Goal: Navigation & Orientation: Find specific page/section

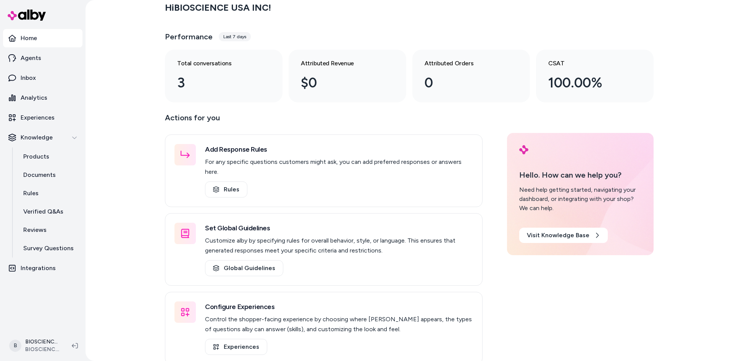
scroll to position [7, 0]
click at [32, 267] on p "Integrations" at bounding box center [38, 267] width 35 height 9
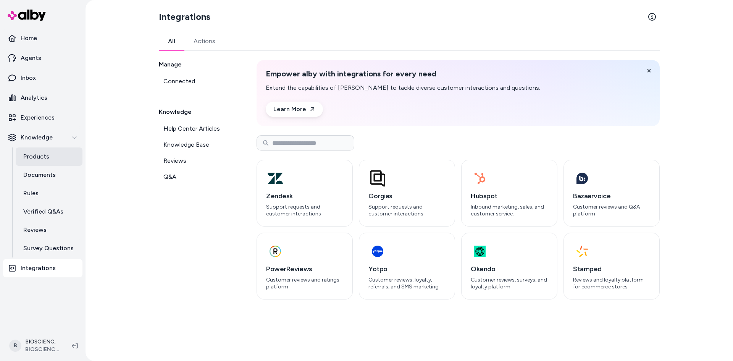
click at [34, 159] on p "Products" at bounding box center [36, 156] width 26 height 9
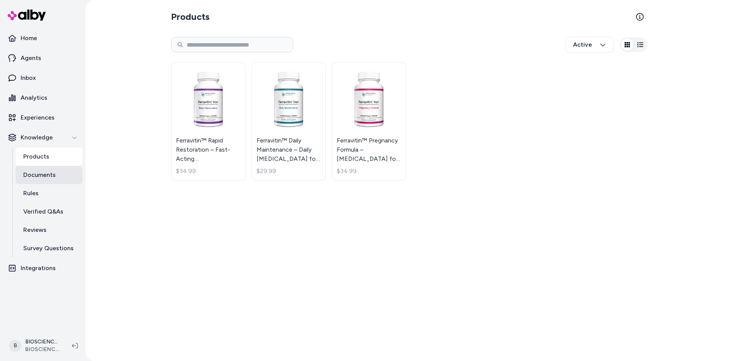
click at [39, 174] on p "Documents" at bounding box center [39, 174] width 32 height 9
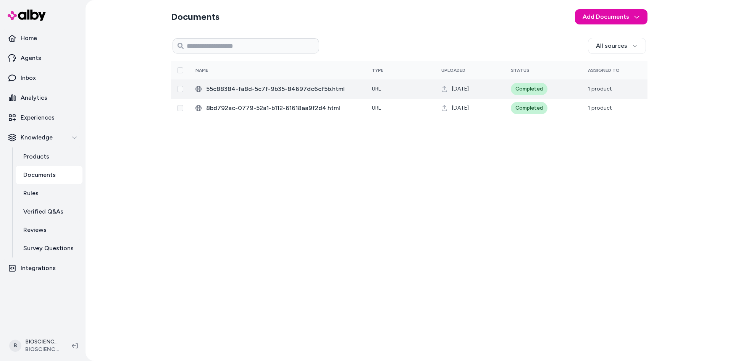
click at [216, 90] on span "55c88384-fa8d-5c7f-9b35-84697dc6cf5b.html" at bounding box center [282, 88] width 153 height 9
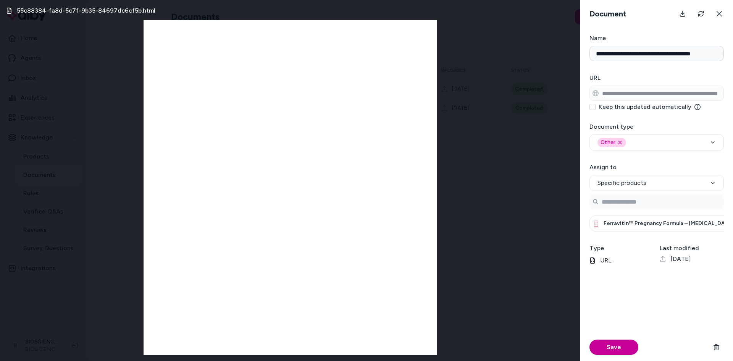
click at [616, 350] on button "Save" at bounding box center [613, 346] width 49 height 15
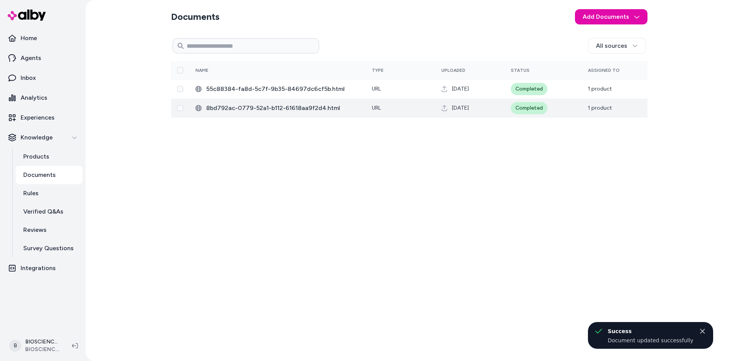
click at [258, 109] on span "8bd792ac-0779-52a1-b112-61618aa9f2d4.html" at bounding box center [282, 107] width 153 height 9
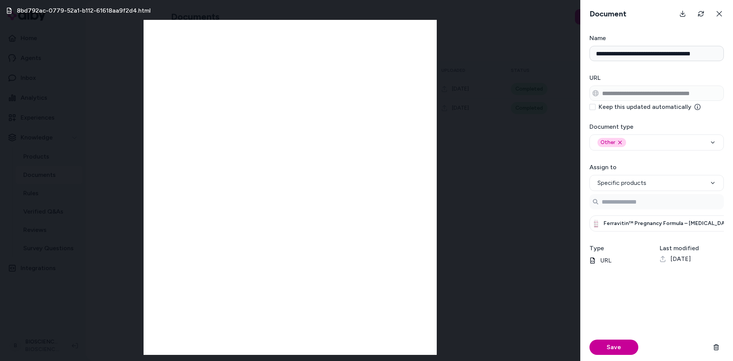
click at [615, 348] on button "Save" at bounding box center [613, 346] width 49 height 15
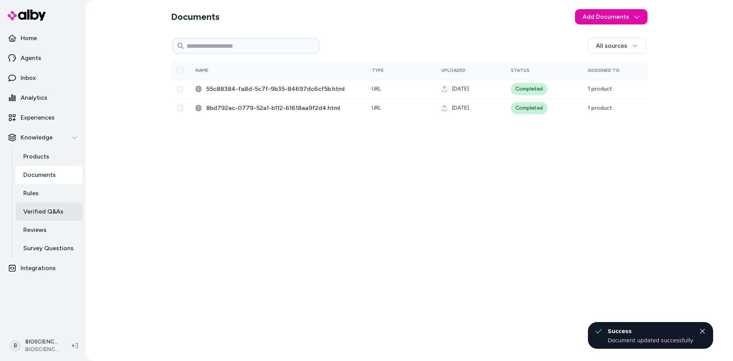
click at [43, 213] on p "Verified Q&As" at bounding box center [43, 211] width 40 height 9
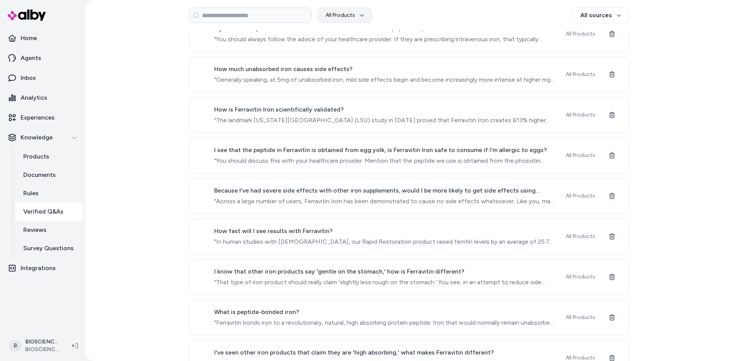
scroll to position [576, 0]
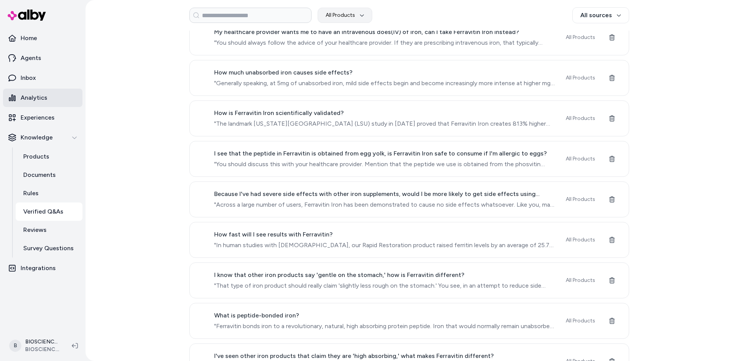
click at [26, 97] on p "Analytics" at bounding box center [34, 97] width 27 height 9
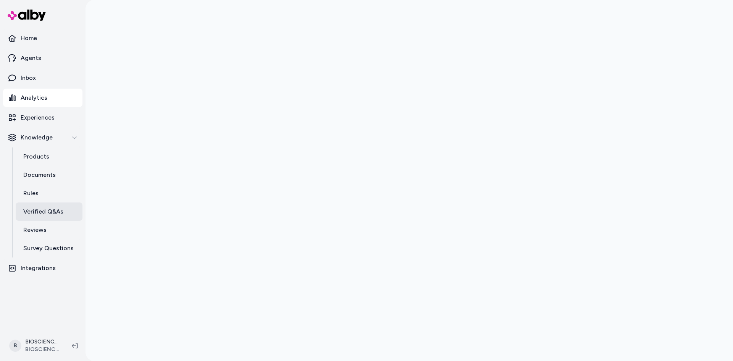
click at [44, 211] on p "Verified Q&As" at bounding box center [43, 211] width 40 height 9
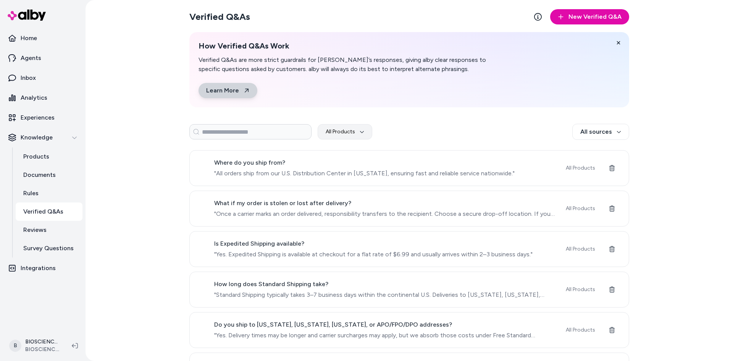
click at [223, 89] on link "Learn More" at bounding box center [228, 90] width 59 height 15
click at [28, 56] on p "Agents" at bounding box center [31, 57] width 21 height 9
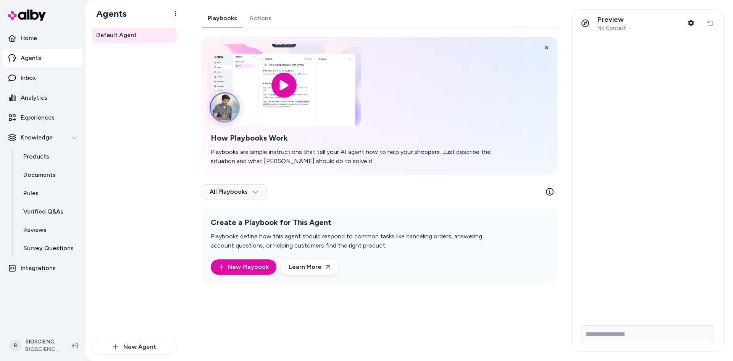
click at [285, 86] on input "image" at bounding box center [284, 85] width 154 height 82
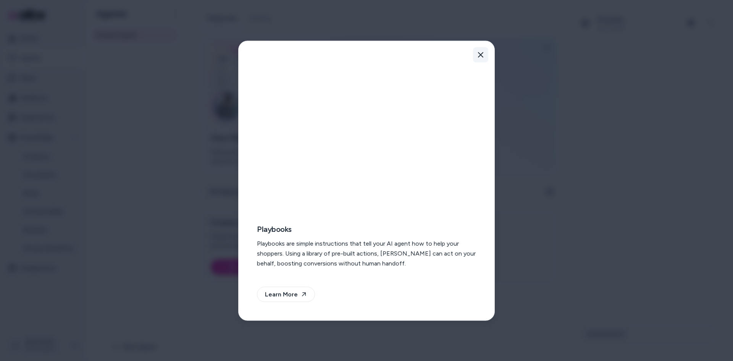
click at [480, 55] on icon "button" at bounding box center [481, 55] width 6 height 6
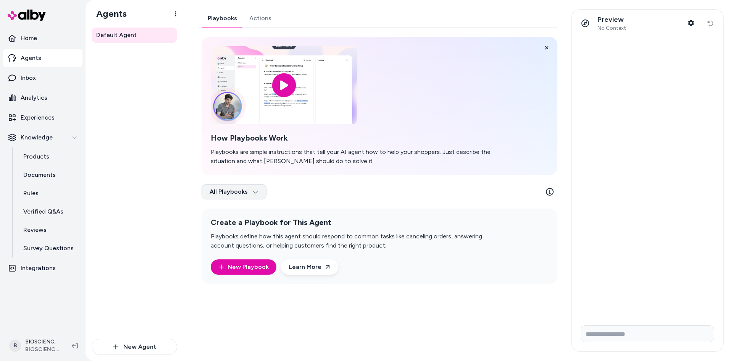
click at [255, 190] on html "Home Agents Inbox Analytics Experiences Knowledge Products Documents Rules Veri…" at bounding box center [366, 180] width 733 height 361
click at [229, 209] on div "All Playbooks" at bounding box center [233, 210] width 60 height 15
click at [265, 16] on link "Actions" at bounding box center [260, 18] width 34 height 18
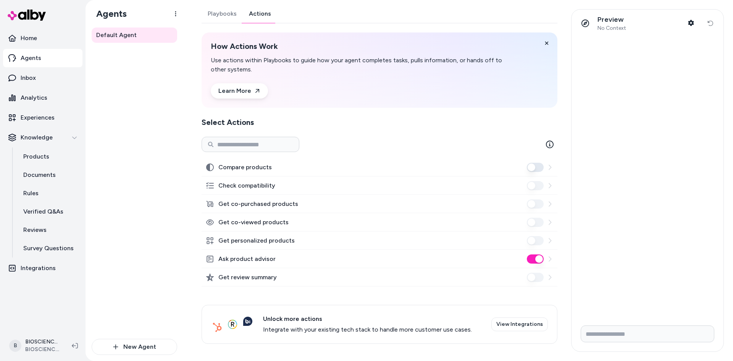
scroll to position [6, 0]
click at [28, 76] on p "Inbox" at bounding box center [28, 77] width 15 height 9
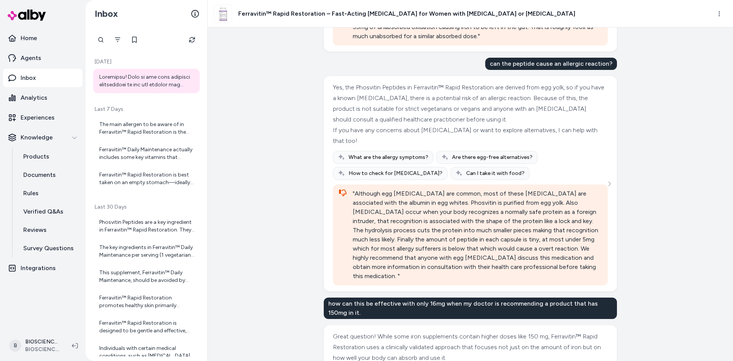
scroll to position [954, 0]
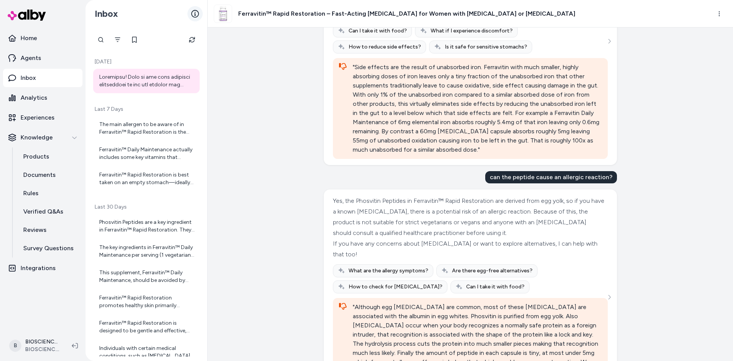
click at [195, 12] on icon at bounding box center [195, 14] width 8 height 8
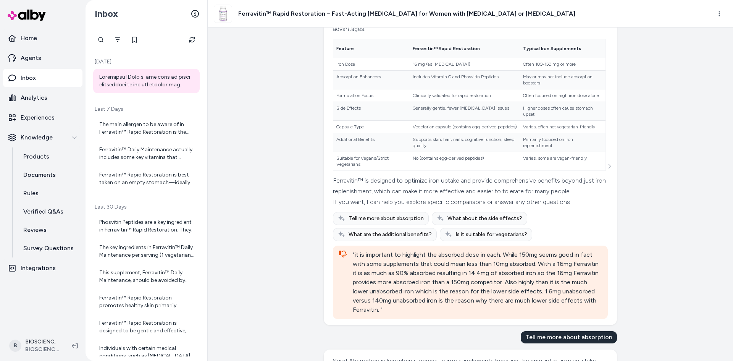
scroll to position [1603, 0]
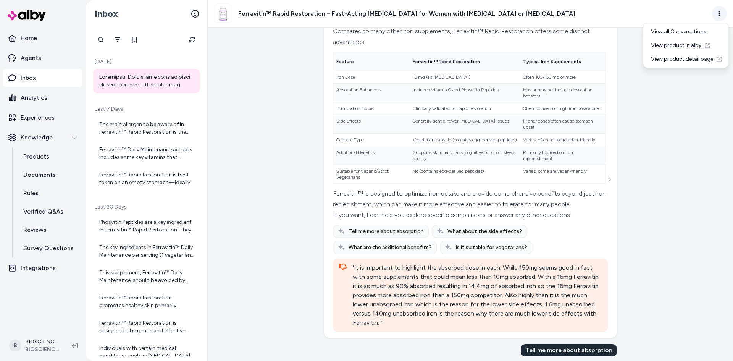
click at [719, 11] on html "Home Agents Inbox Analytics Experiences Knowledge Products Documents Rules Veri…" at bounding box center [366, 180] width 733 height 361
click at [670, 32] on div "View all Conversations" at bounding box center [686, 32] width 82 height 14
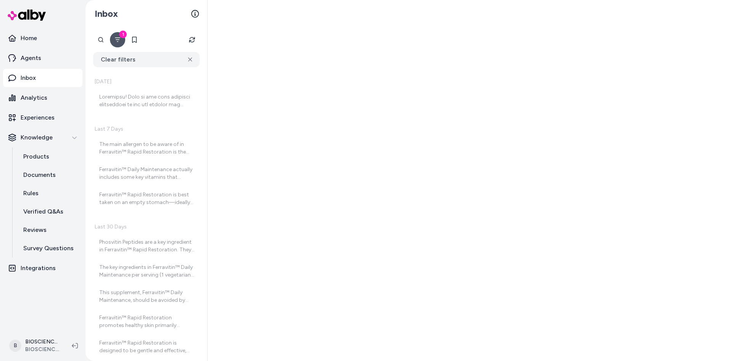
click at [119, 35] on div "1" at bounding box center [123, 35] width 8 height 8
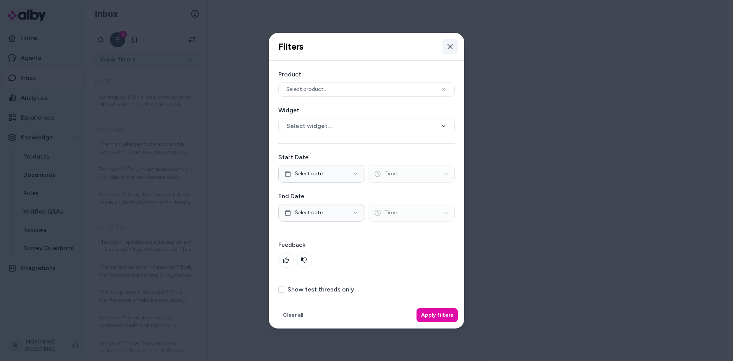
click at [449, 45] on icon "button" at bounding box center [449, 46] width 5 height 5
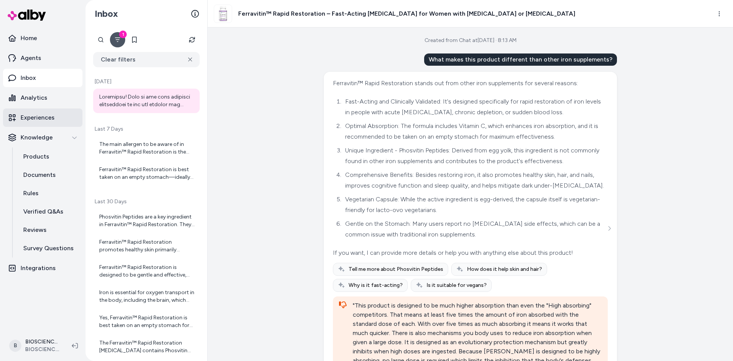
click at [41, 120] on p "Experiences" at bounding box center [38, 117] width 34 height 9
click at [34, 116] on p "Experiences" at bounding box center [38, 117] width 34 height 9
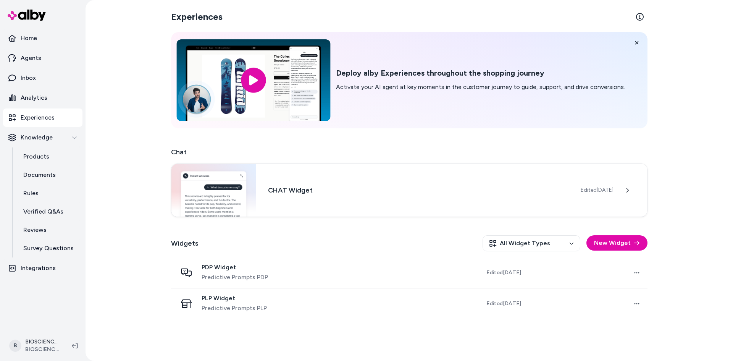
click at [251, 84] on input "image" at bounding box center [253, 80] width 154 height 82
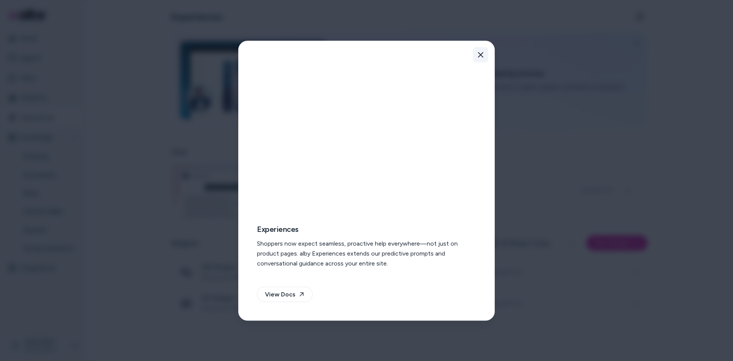
click at [481, 53] on icon "button" at bounding box center [481, 55] width 6 height 6
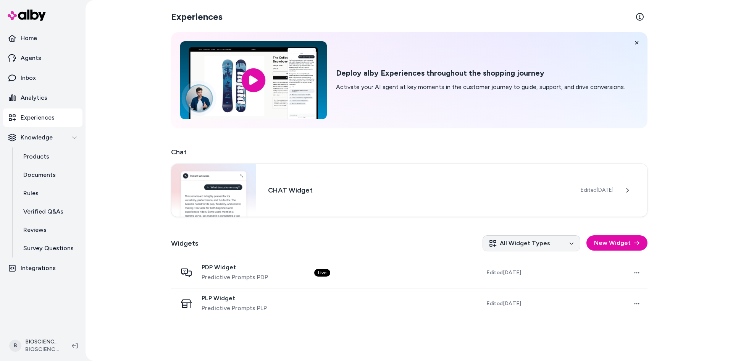
click at [570, 245] on html "Home Agents Inbox Analytics Experiences Knowledge Products Documents Rules Veri…" at bounding box center [366, 180] width 733 height 361
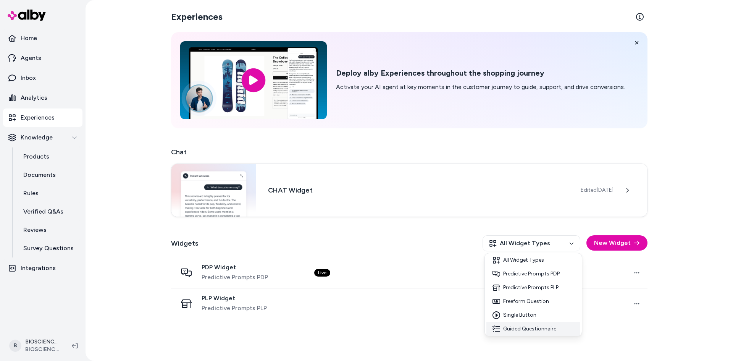
click at [521, 328] on div "Guided Questionnaire" at bounding box center [533, 329] width 94 height 14
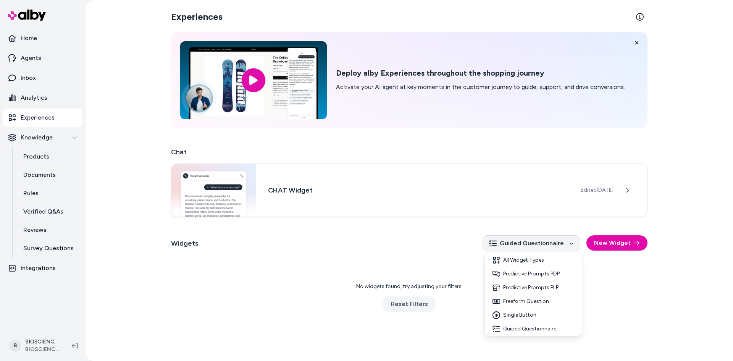
click at [571, 243] on html "Home Agents Inbox Analytics Experiences Knowledge Products Documents Rules Veri…" at bounding box center [366, 180] width 733 height 361
click at [27, 37] on html "Home Agents Inbox Analytics Experiences Knowledge Products Documents Rules Veri…" at bounding box center [366, 180] width 733 height 361
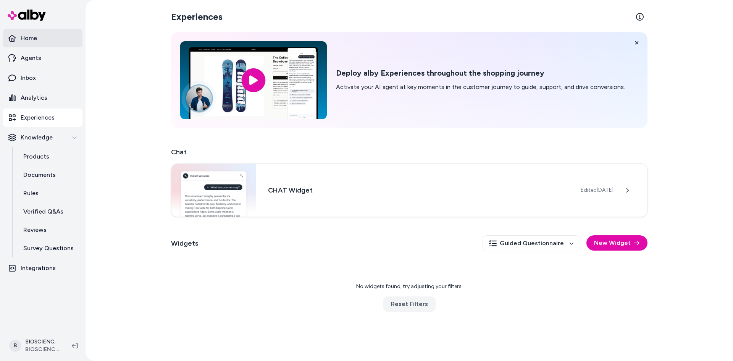
click at [27, 37] on p "Home" at bounding box center [29, 38] width 16 height 9
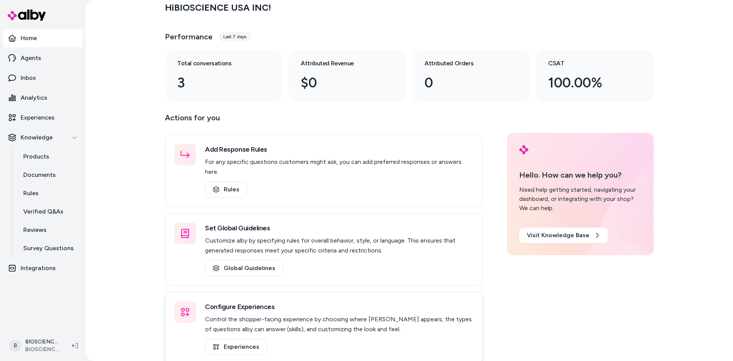
scroll to position [7, 0]
click at [223, 180] on link "Rules" at bounding box center [226, 188] width 42 height 16
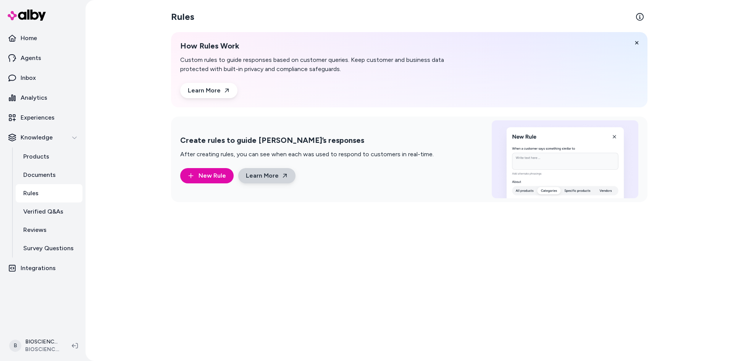
click at [265, 174] on link "Learn More" at bounding box center [266, 175] width 57 height 15
click at [56, 247] on p "Survey Questions" at bounding box center [48, 248] width 50 height 9
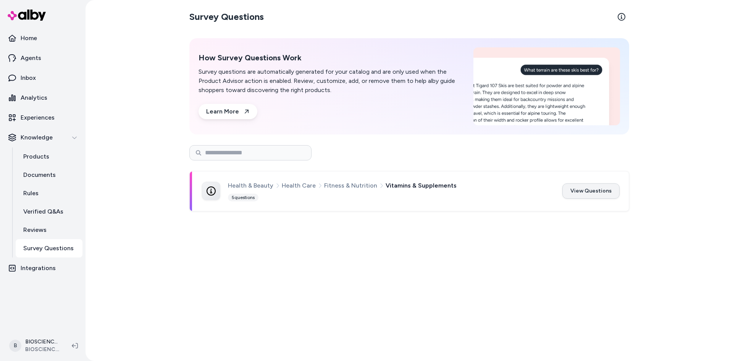
click at [584, 189] on button "View Questions" at bounding box center [590, 190] width 57 height 15
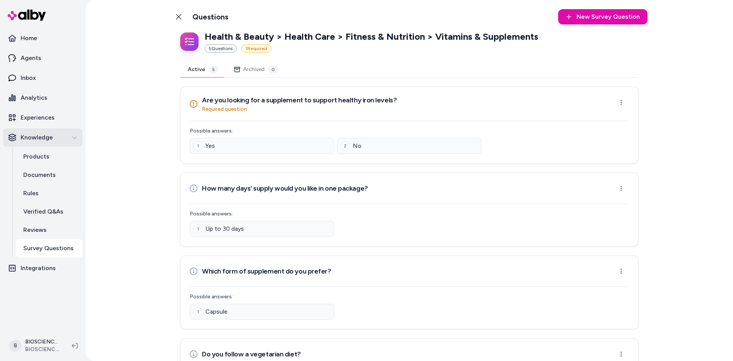
click at [40, 135] on p "Knowledge" at bounding box center [37, 137] width 32 height 9
click at [31, 33] on link "Home" at bounding box center [42, 38] width 79 height 18
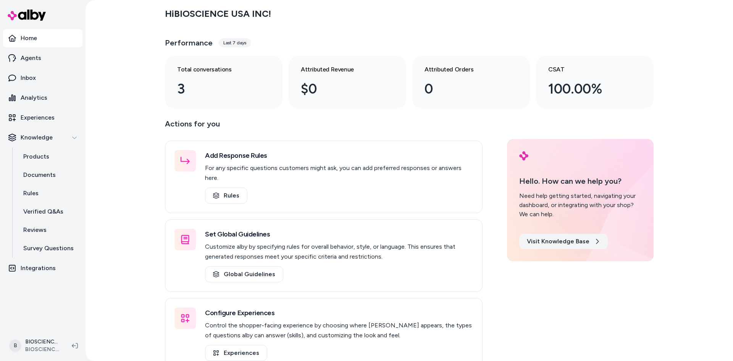
click at [561, 239] on link "Visit Knowledge Base" at bounding box center [563, 241] width 89 height 15
click at [58, 211] on p "Verified Q&As" at bounding box center [43, 211] width 40 height 9
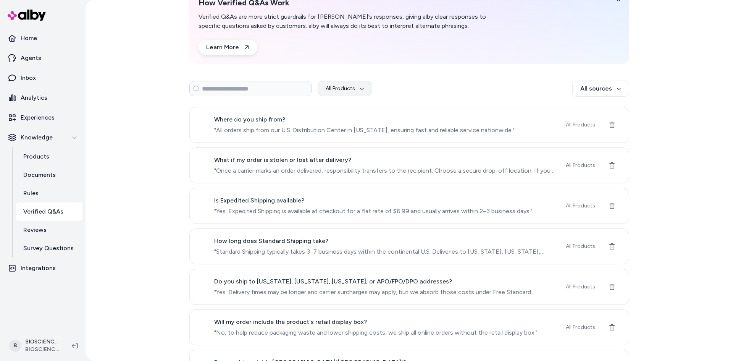
scroll to position [38, 0]
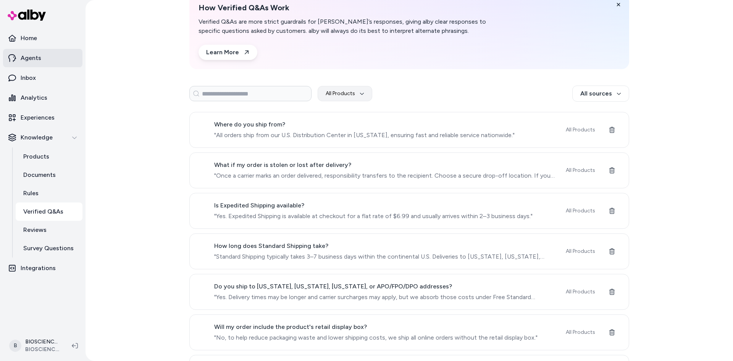
click at [35, 58] on p "Agents" at bounding box center [31, 57] width 21 height 9
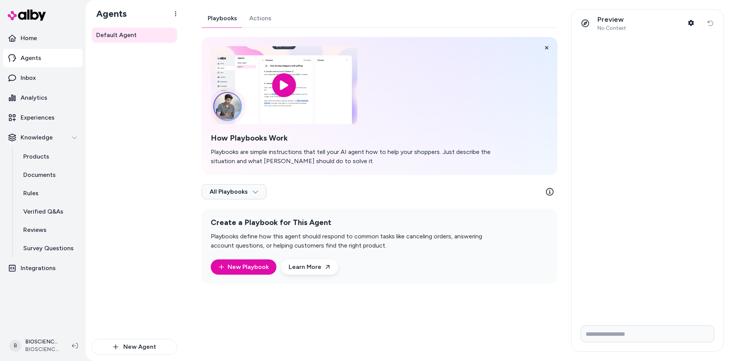
click at [263, 16] on link "Actions" at bounding box center [260, 18] width 34 height 18
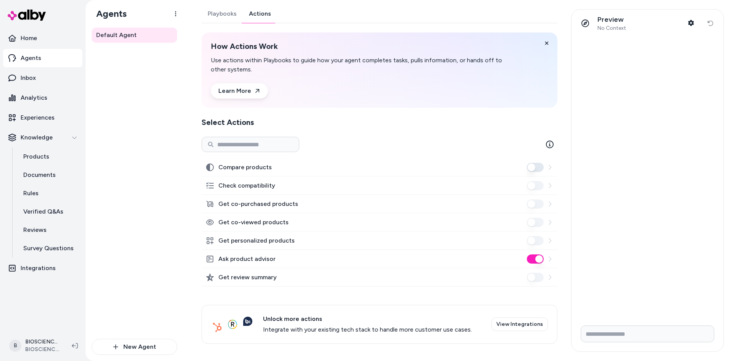
scroll to position [6, 0]
click at [37, 118] on p "Experiences" at bounding box center [38, 117] width 34 height 9
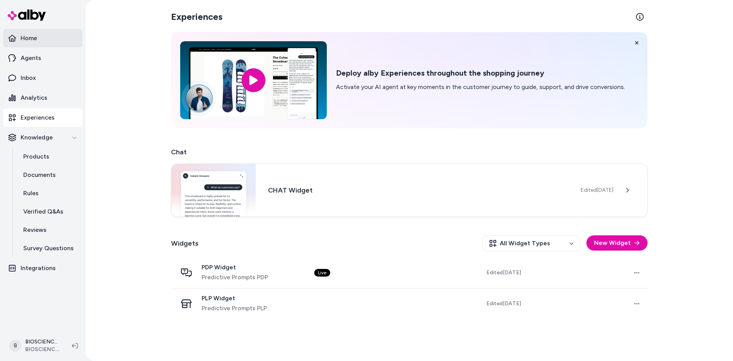
click at [28, 37] on p "Home" at bounding box center [29, 38] width 16 height 9
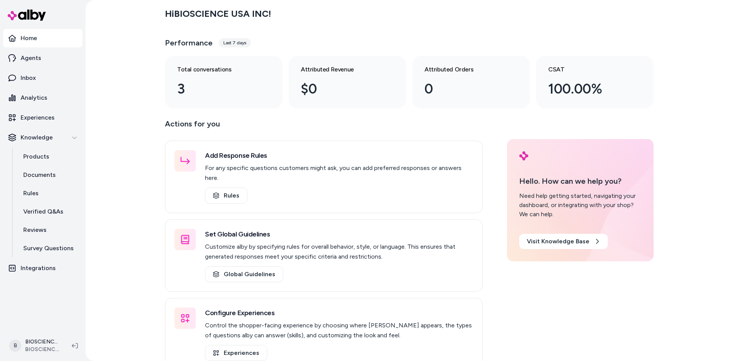
scroll to position [7, 0]
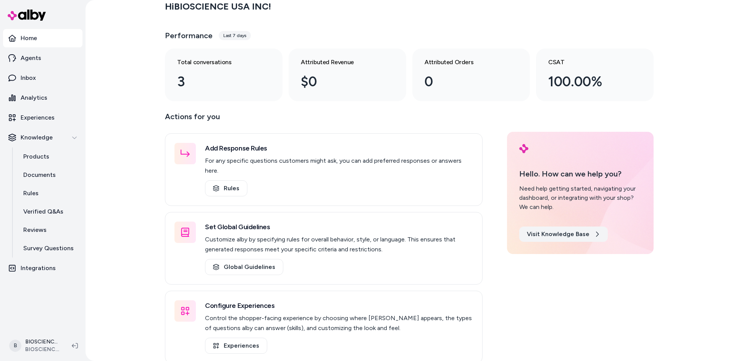
click at [538, 234] on link "Visit Knowledge Base" at bounding box center [563, 233] width 89 height 15
